Goal: Check status

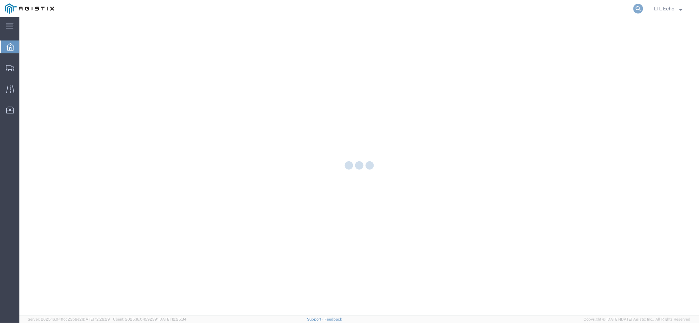
click at [636, 9] on icon at bounding box center [639, 9] width 10 height 10
click at [600, 10] on input "search" at bounding box center [528, 8] width 211 height 17
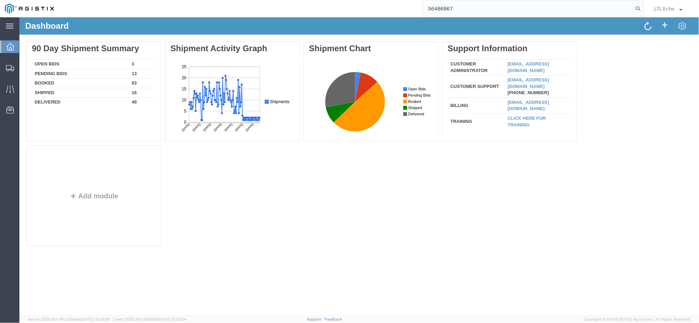
type input "56486867"
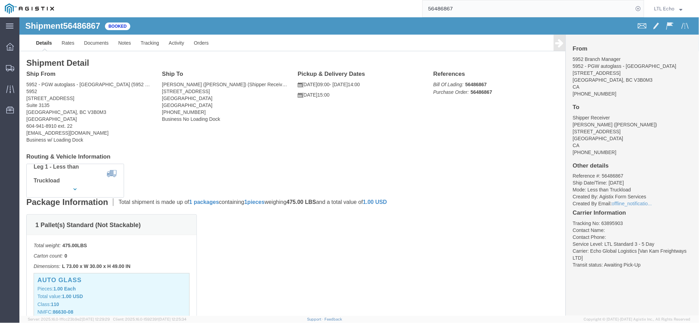
click li "Tracking No: 63895903"
copy li "63895903"
